Goal: Navigation & Orientation: Find specific page/section

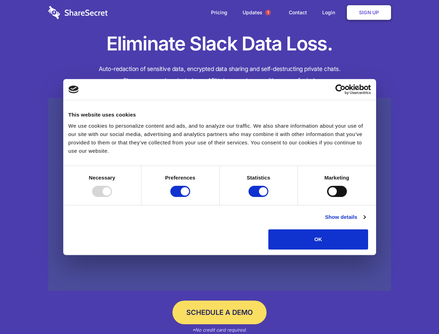
click at [112, 197] on div at bounding box center [102, 191] width 20 height 11
click at [190, 197] on input "Preferences" at bounding box center [180, 191] width 20 height 11
checkbox input "false"
click at [259, 197] on input "Statistics" at bounding box center [259, 191] width 20 height 11
checkbox input "false"
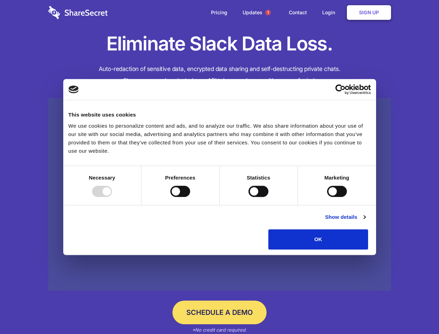
checkbox input "false"
click at [327, 197] on input "Marketing" at bounding box center [337, 191] width 20 height 11
checkbox input "true"
click at [365, 221] on link "Show details" at bounding box center [345, 217] width 40 height 8
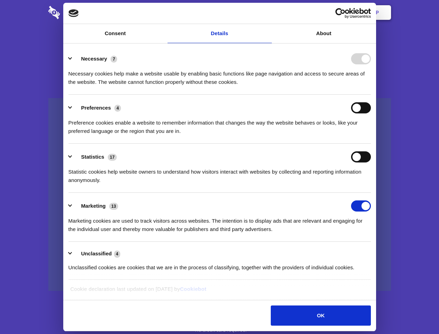
click at [371, 95] on li "Necessary 7 Necessary cookies help make a website usable by enabling basic func…" at bounding box center [219, 70] width 302 height 49
click at [268, 13] on span "1" at bounding box center [268, 13] width 6 height 6
